Goal: Contribute content

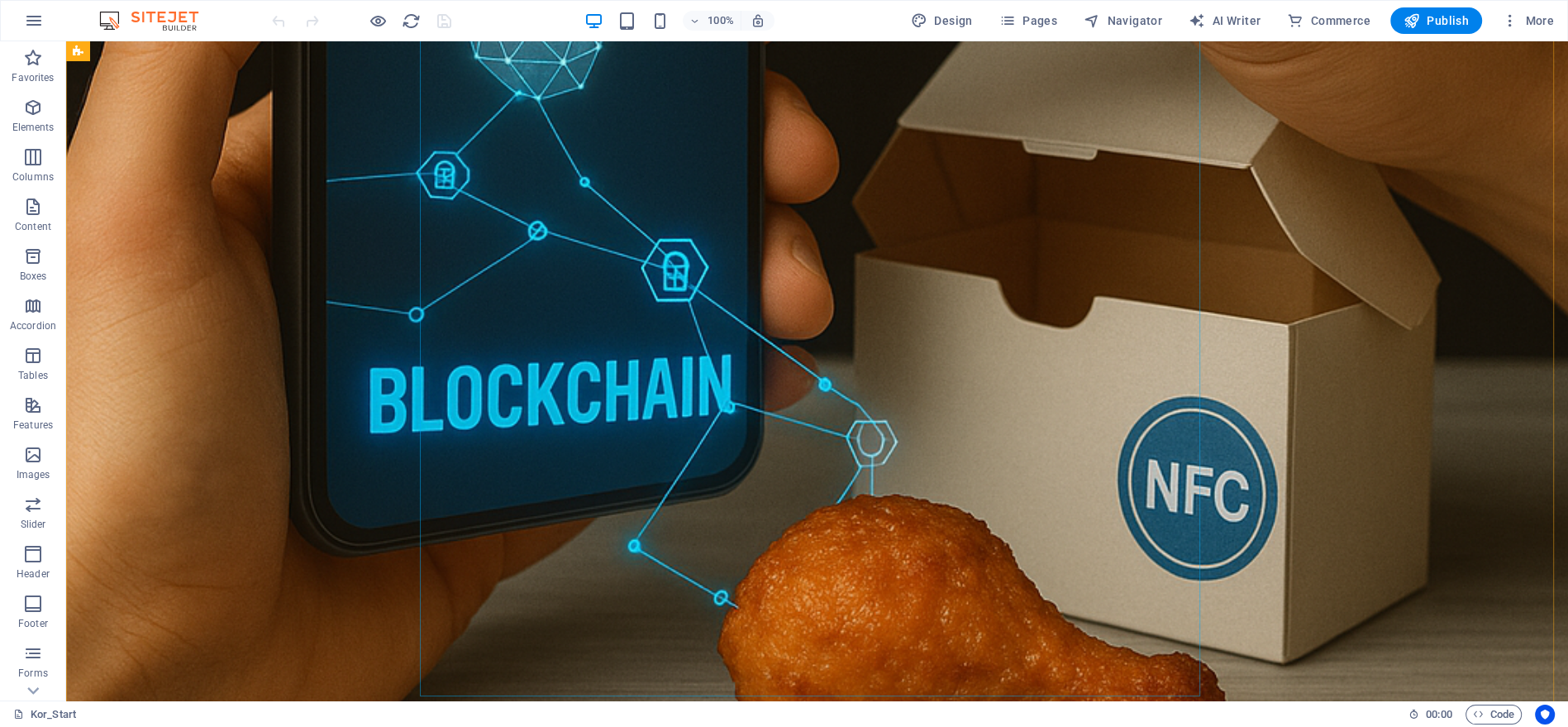
scroll to position [1102, 0]
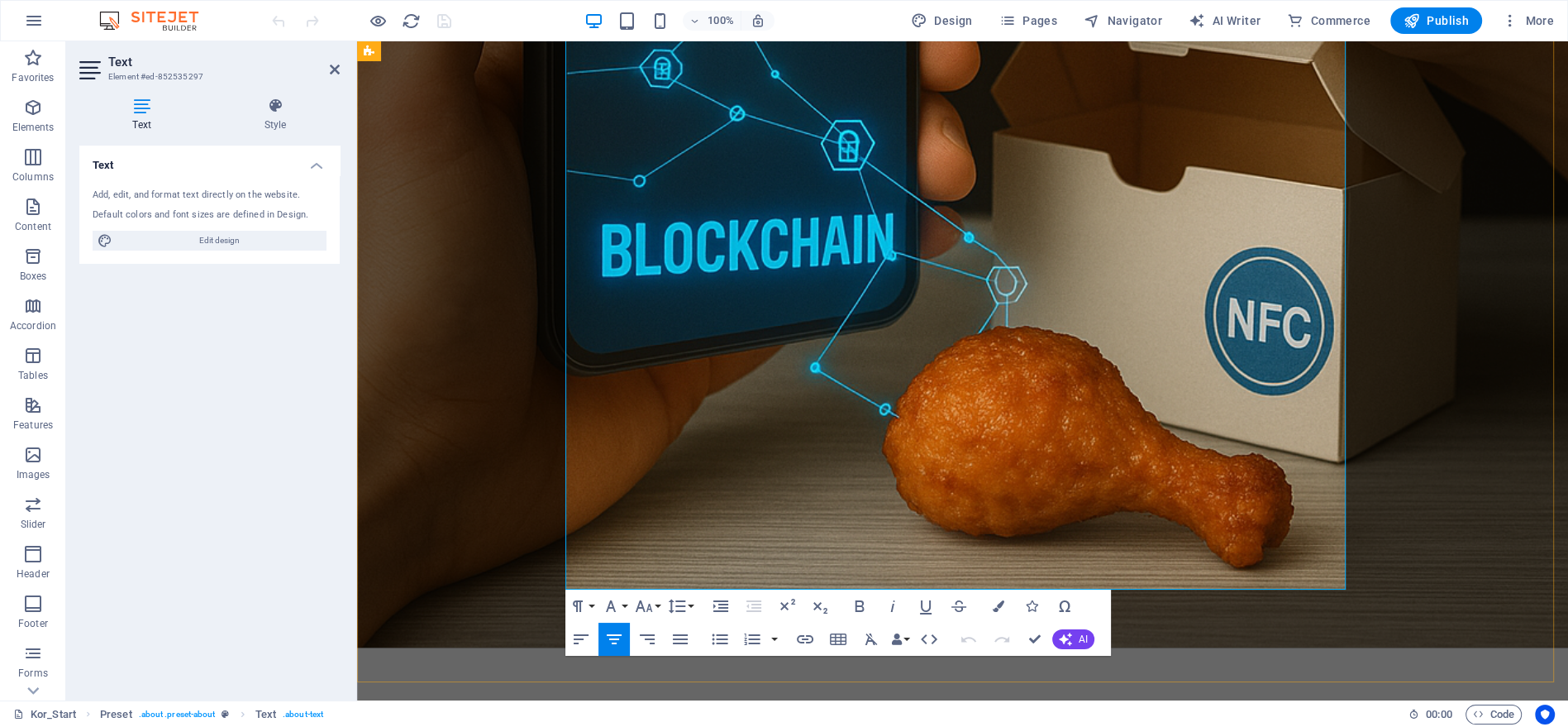
scroll to position [1068, 0]
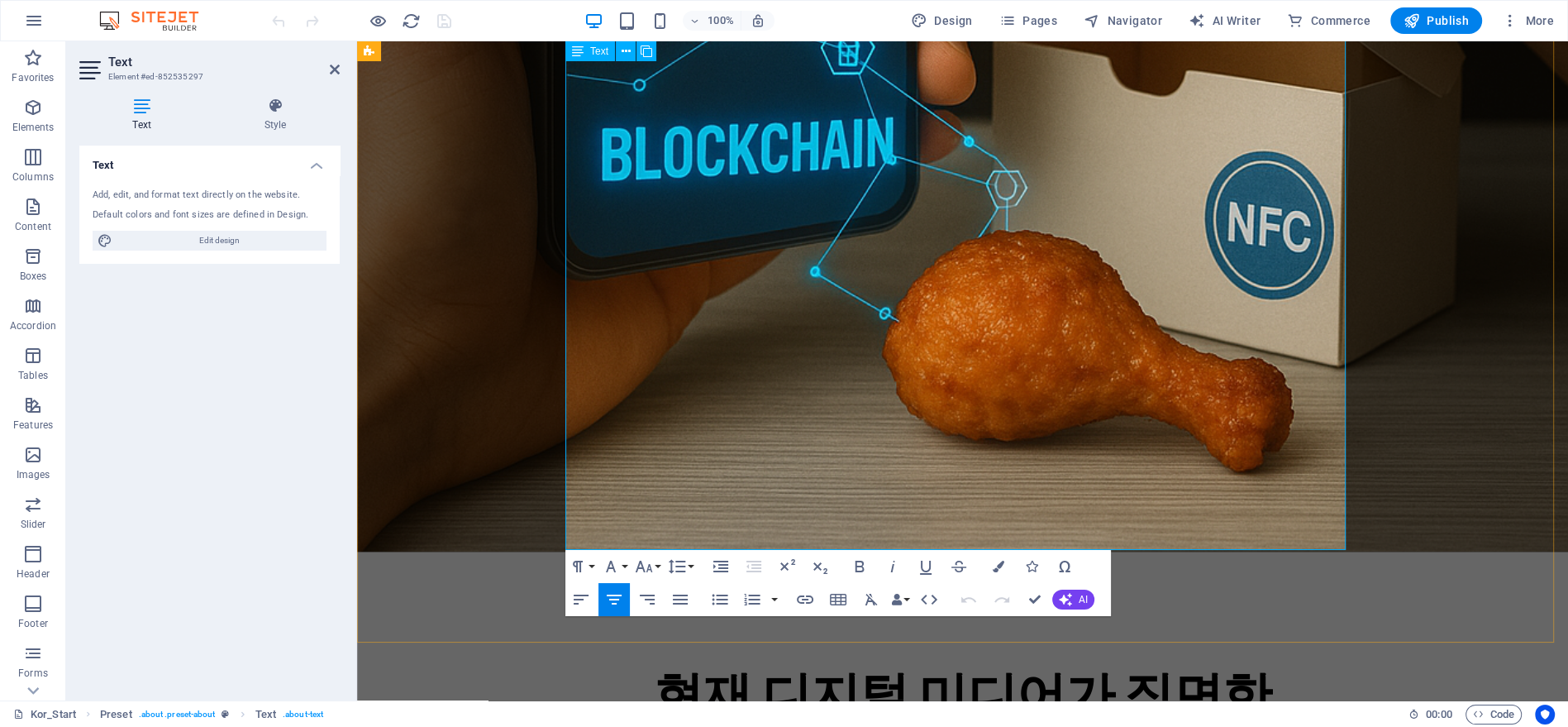
drag, startPoint x: 1188, startPoint y: 471, endPoint x: 590, endPoint y: 455, distance: 598.2
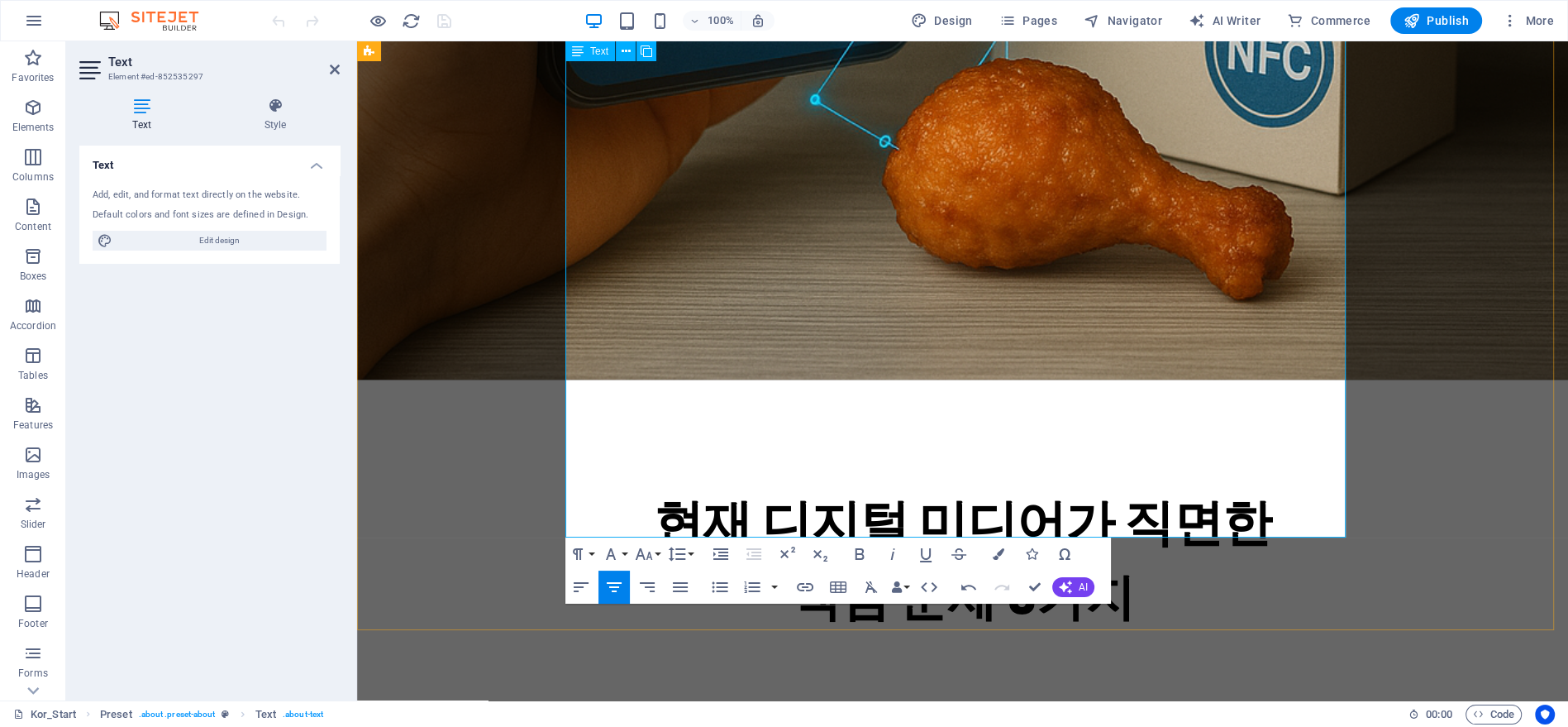
scroll to position [1251, 0]
